Goal: Navigation & Orientation: Find specific page/section

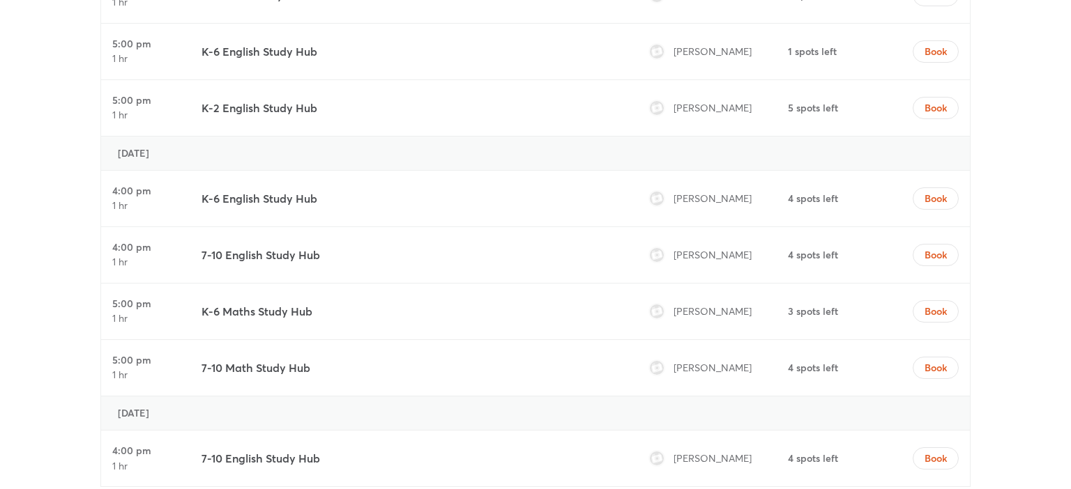
scroll to position [5697, 0]
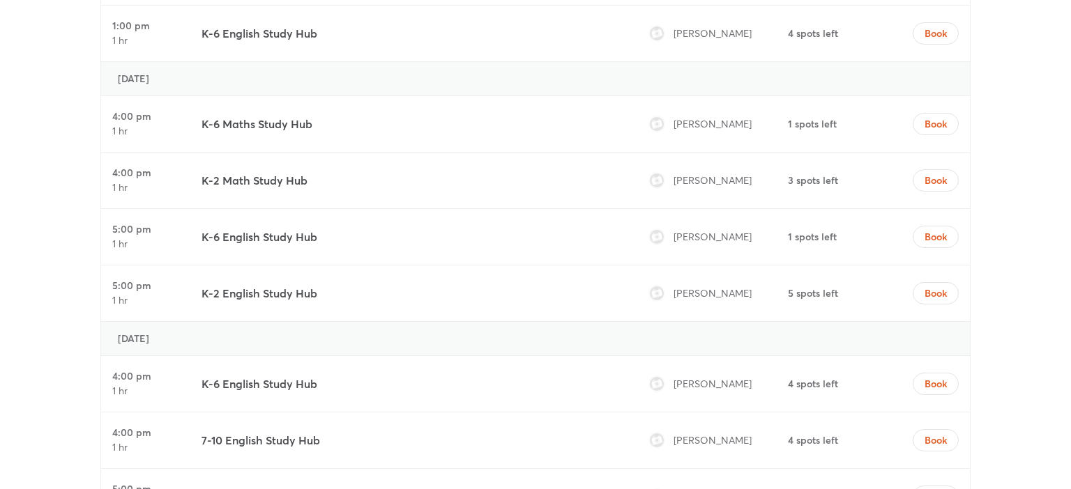
click at [277, 356] on div "K-6 English Study Hub" at bounding box center [410, 384] width 429 height 56
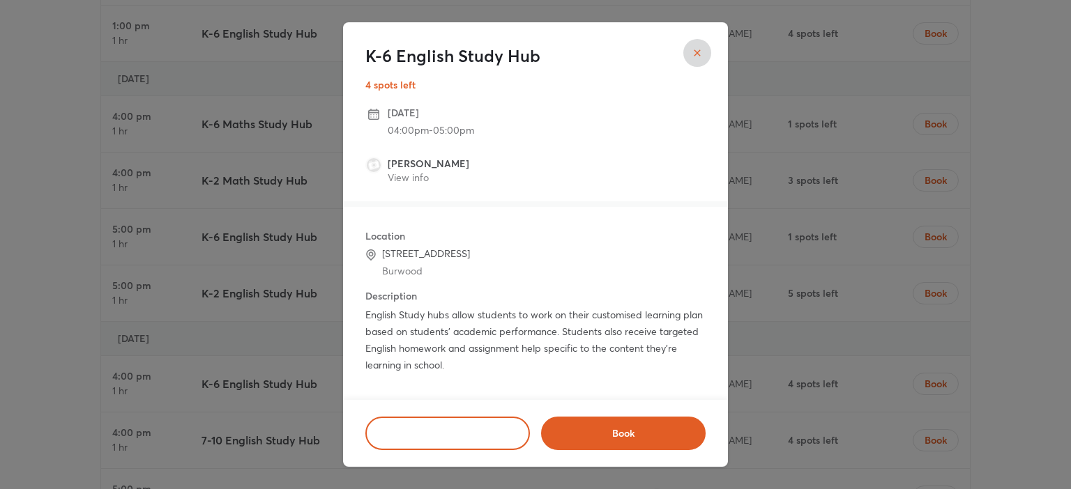
click at [64, 277] on div "K-6 English Study Hub 4 spots left [DATE] 04:00pm - 05:00pm [PERSON_NAME] View …" at bounding box center [535, 244] width 1071 height 489
click at [698, 56] on icon "close" at bounding box center [697, 52] width 11 height 11
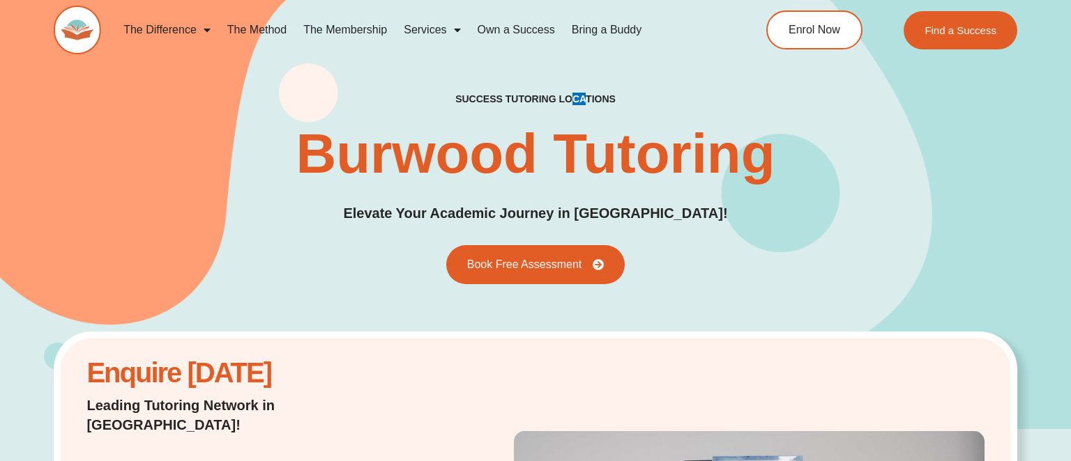
scroll to position [9991, 0]
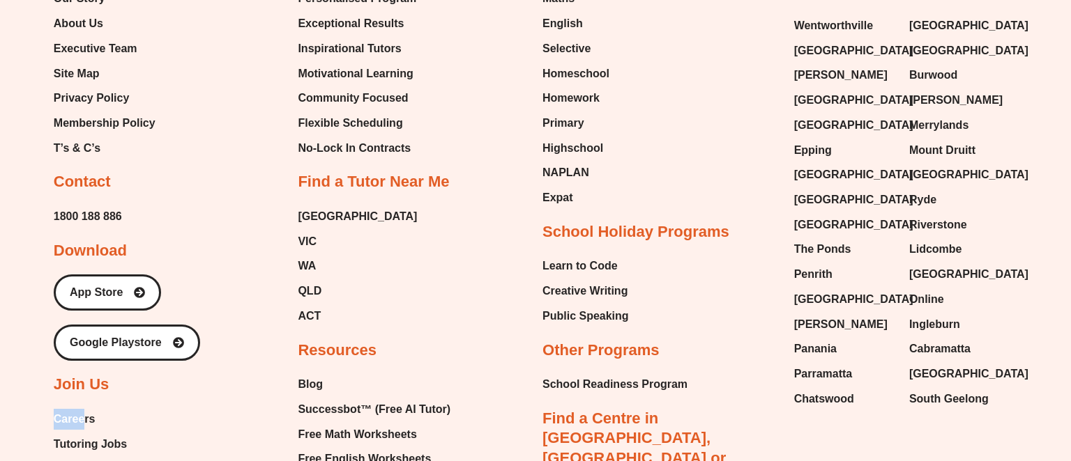
click at [72, 409] on span "Careers" at bounding box center [75, 419] width 42 height 21
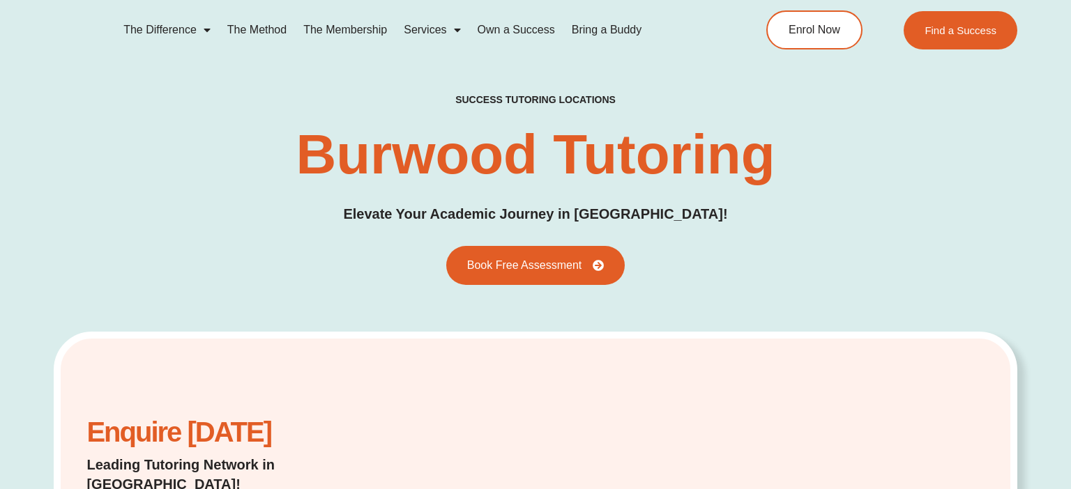
scroll to position [9827, 0]
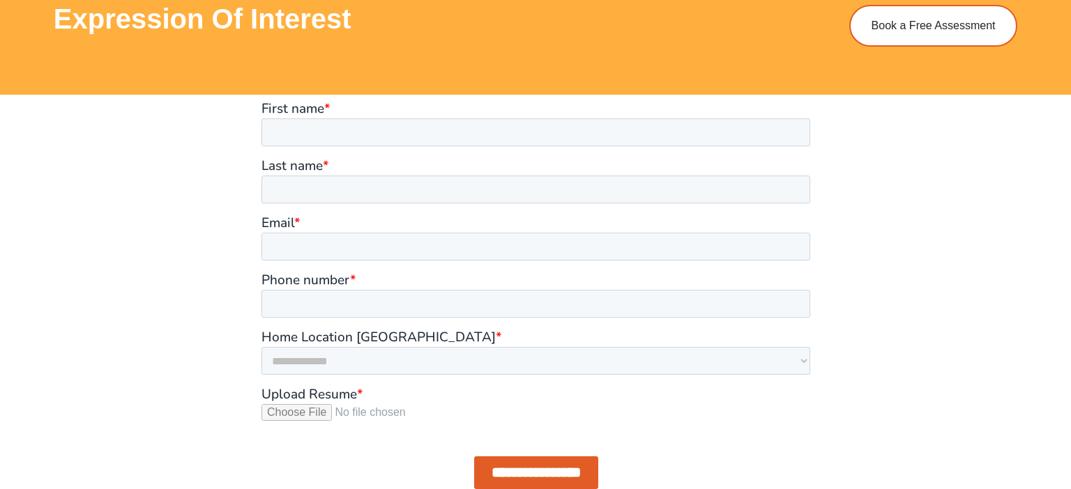
scroll to position [1129, 0]
